Goal: Find contact information: Find contact information

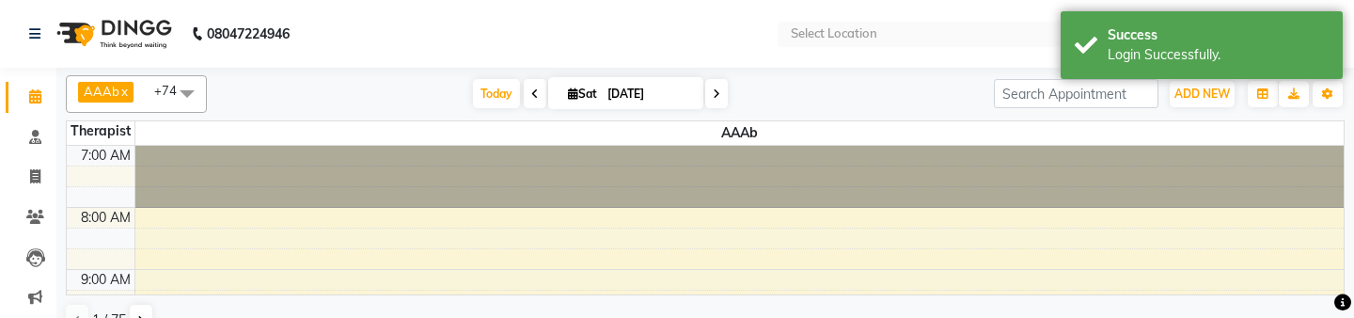
select select "en"
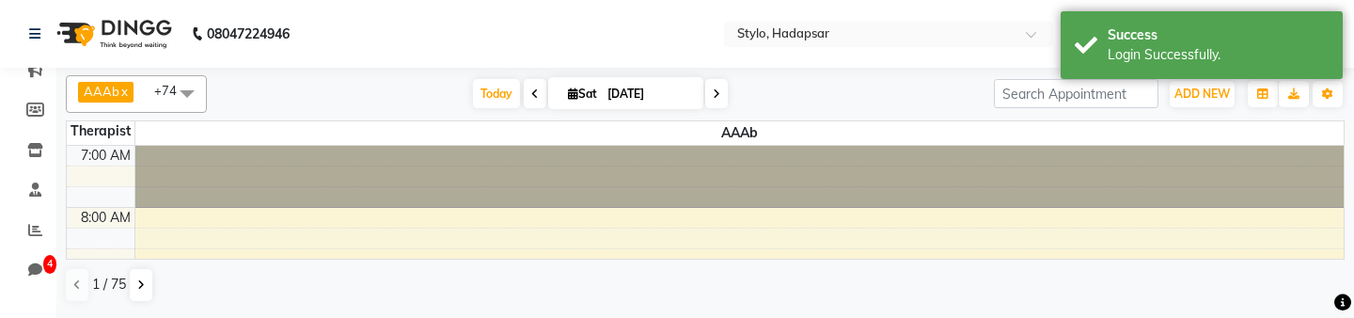
scroll to position [243, 0]
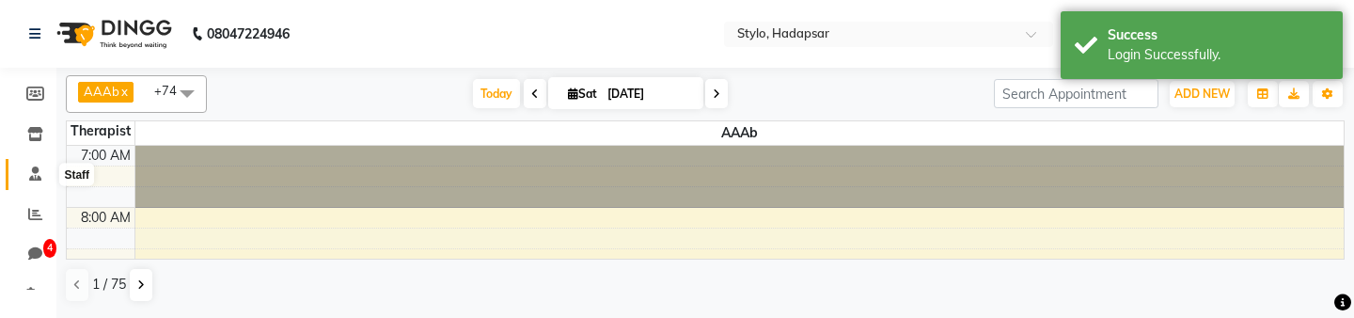
click at [39, 167] on icon at bounding box center [35, 173] width 12 height 14
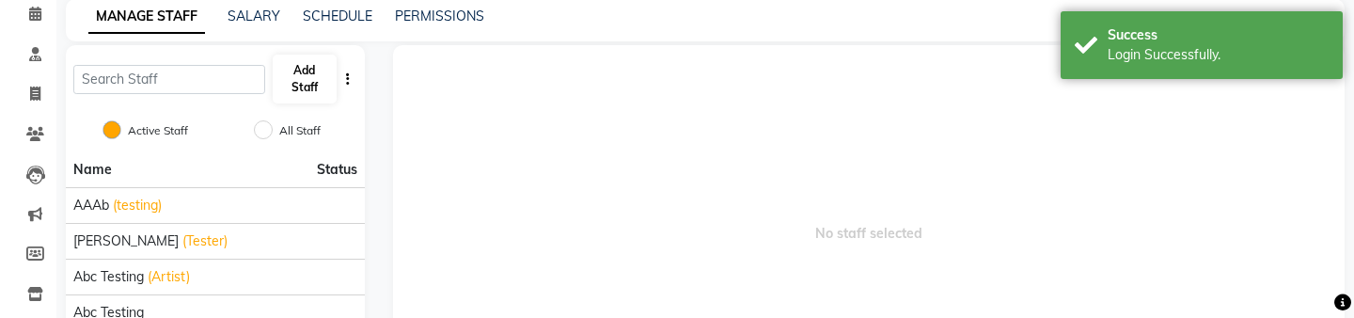
scroll to position [117, 0]
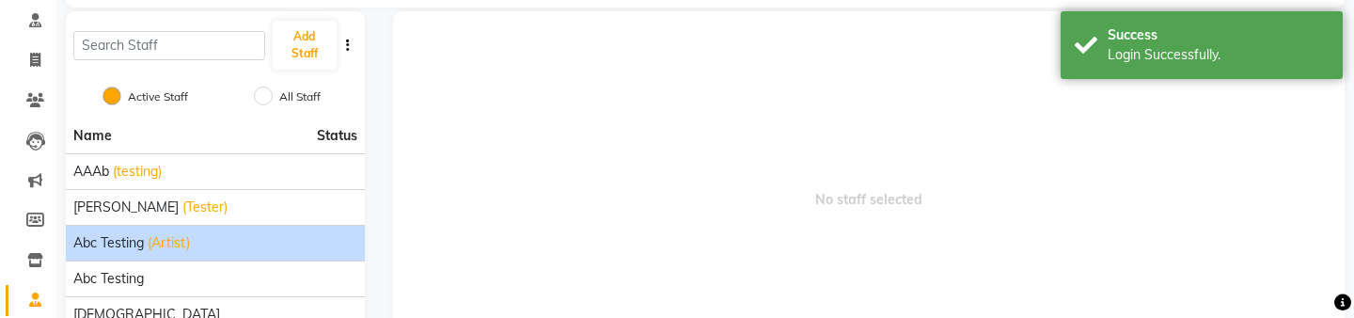
click at [179, 246] on span "(Artist)" at bounding box center [169, 243] width 42 height 20
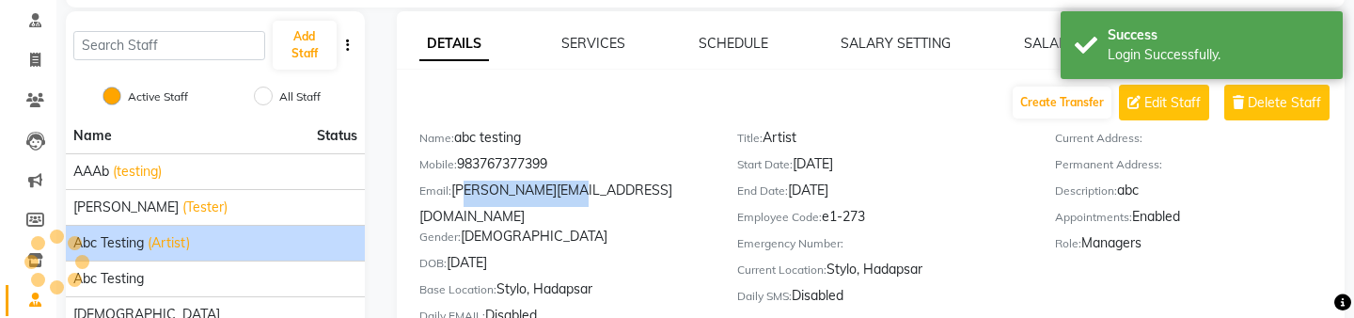
drag, startPoint x: 457, startPoint y: 192, endPoint x: 573, endPoint y: 192, distance: 116.6
click at [573, 192] on div "Email: [PERSON_NAME][EMAIL_ADDRESS][DOMAIN_NAME]" at bounding box center [564, 204] width 290 height 46
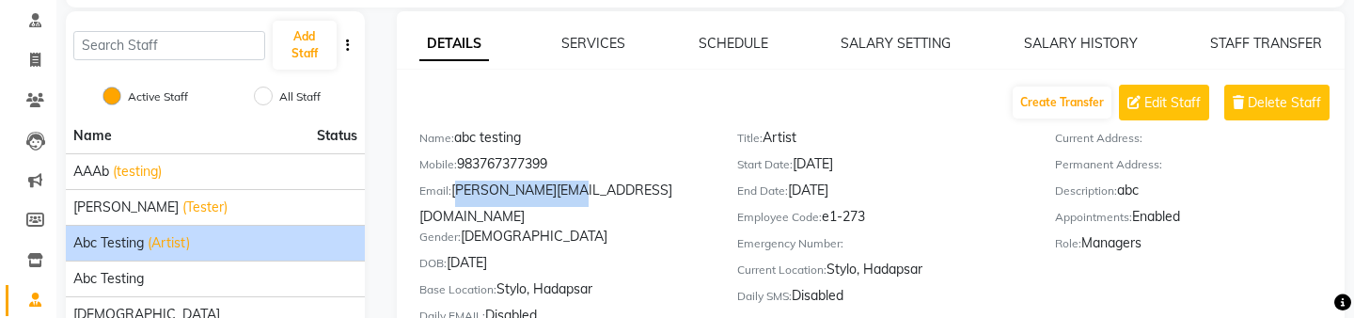
drag, startPoint x: 573, startPoint y: 192, endPoint x: 453, endPoint y: 191, distance: 120.3
click at [453, 191] on div "Email: [PERSON_NAME][EMAIL_ADDRESS][DOMAIN_NAME]" at bounding box center [564, 204] width 290 height 46
copy div "[PERSON_NAME][EMAIL_ADDRESS][DOMAIN_NAME]"
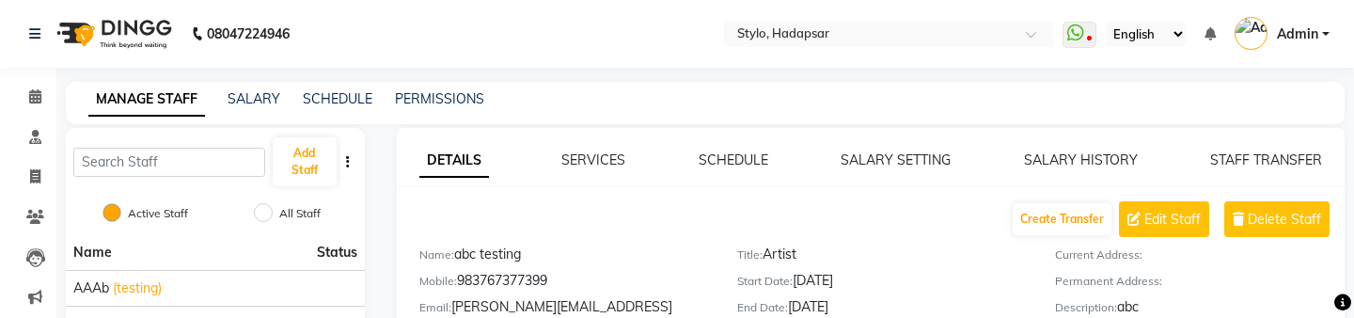
click at [1299, 31] on span "Admin" at bounding box center [1297, 34] width 41 height 20
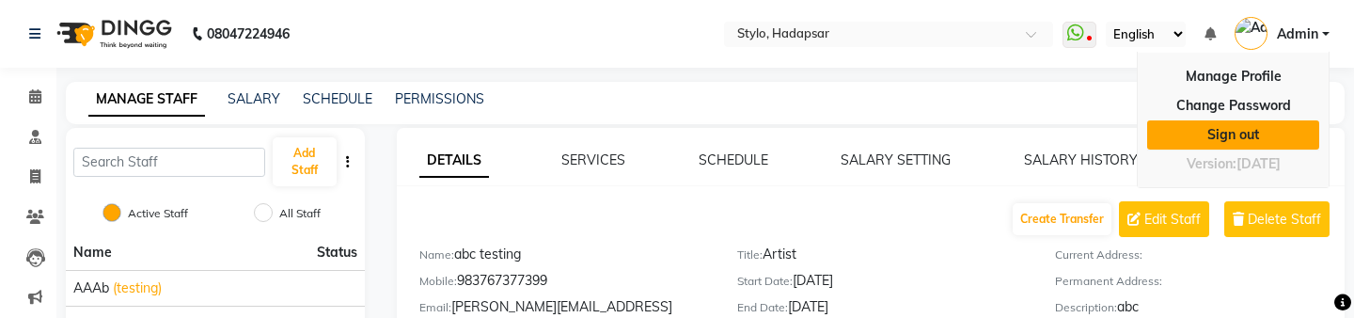
click at [1245, 133] on link "Sign out" at bounding box center [1233, 134] width 172 height 29
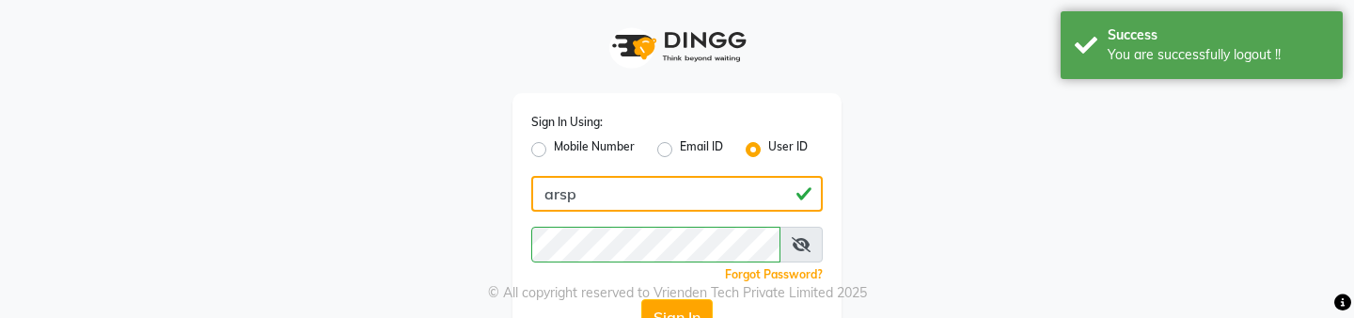
click at [602, 202] on input "arsp" at bounding box center [676, 194] width 291 height 36
paste input "[PERSON_NAME][EMAIL_ADDRESS]"
type input "[PERSON_NAME][EMAIL_ADDRESS][DOMAIN_NAME]"
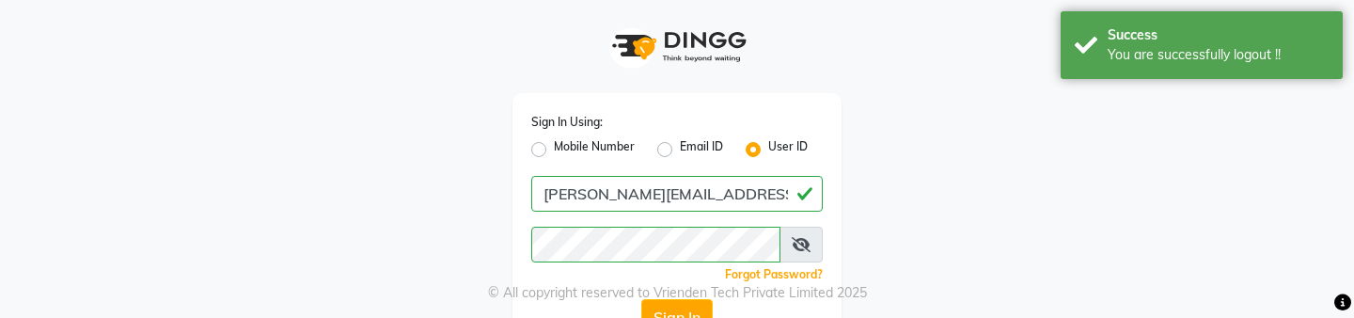
click at [547, 148] on div "Mobile Number" at bounding box center [582, 149] width 103 height 23
click at [666, 157] on div "Email ID" at bounding box center [690, 149] width 66 height 23
click at [680, 152] on label "Email ID" at bounding box center [701, 149] width 43 height 23
click at [680, 150] on input "Email ID" at bounding box center [686, 144] width 12 height 12
radio input "true"
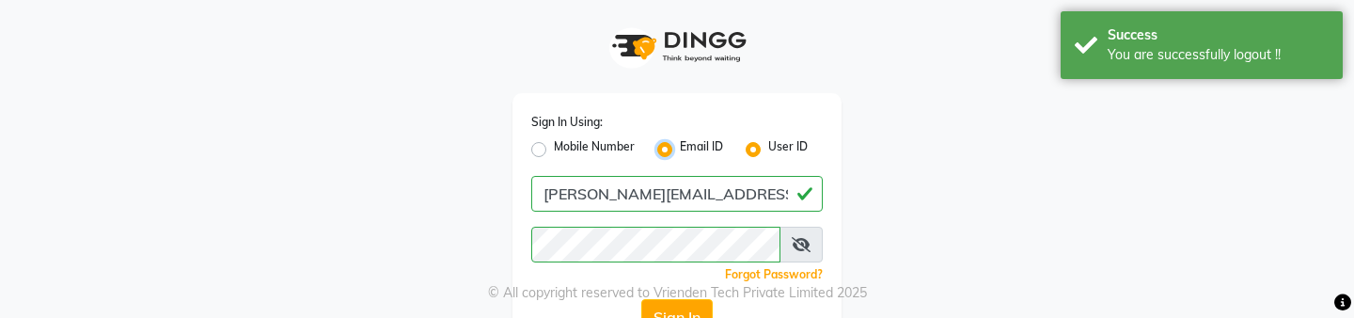
radio input "false"
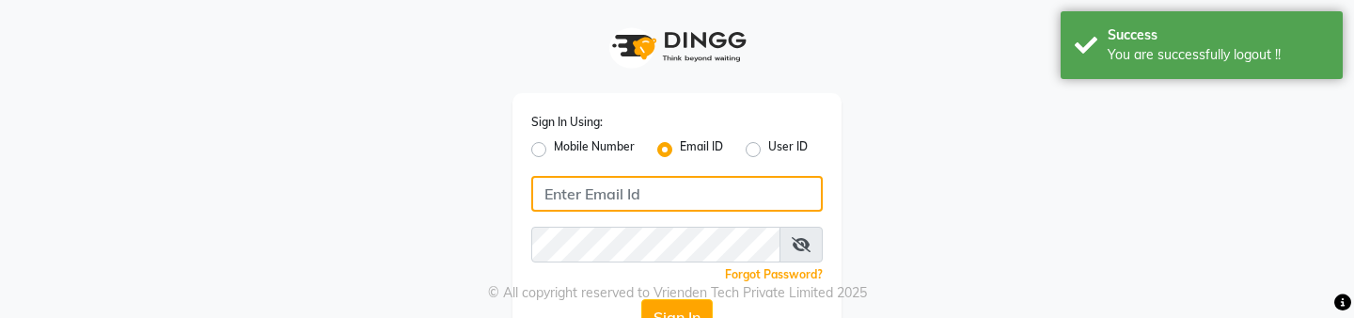
click at [634, 190] on input "Username" at bounding box center [676, 194] width 291 height 36
paste input "[PERSON_NAME][EMAIL_ADDRESS][DOMAIN_NAME]"
type input "[PERSON_NAME][EMAIL_ADDRESS][DOMAIN_NAME]"
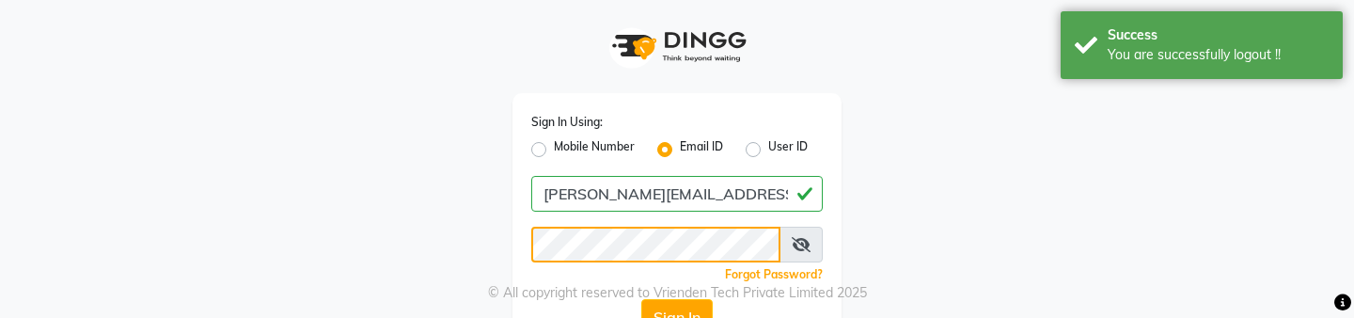
click at [641, 299] on button "Sign In" at bounding box center [676, 317] width 71 height 36
